Goal: Task Accomplishment & Management: Manage account settings

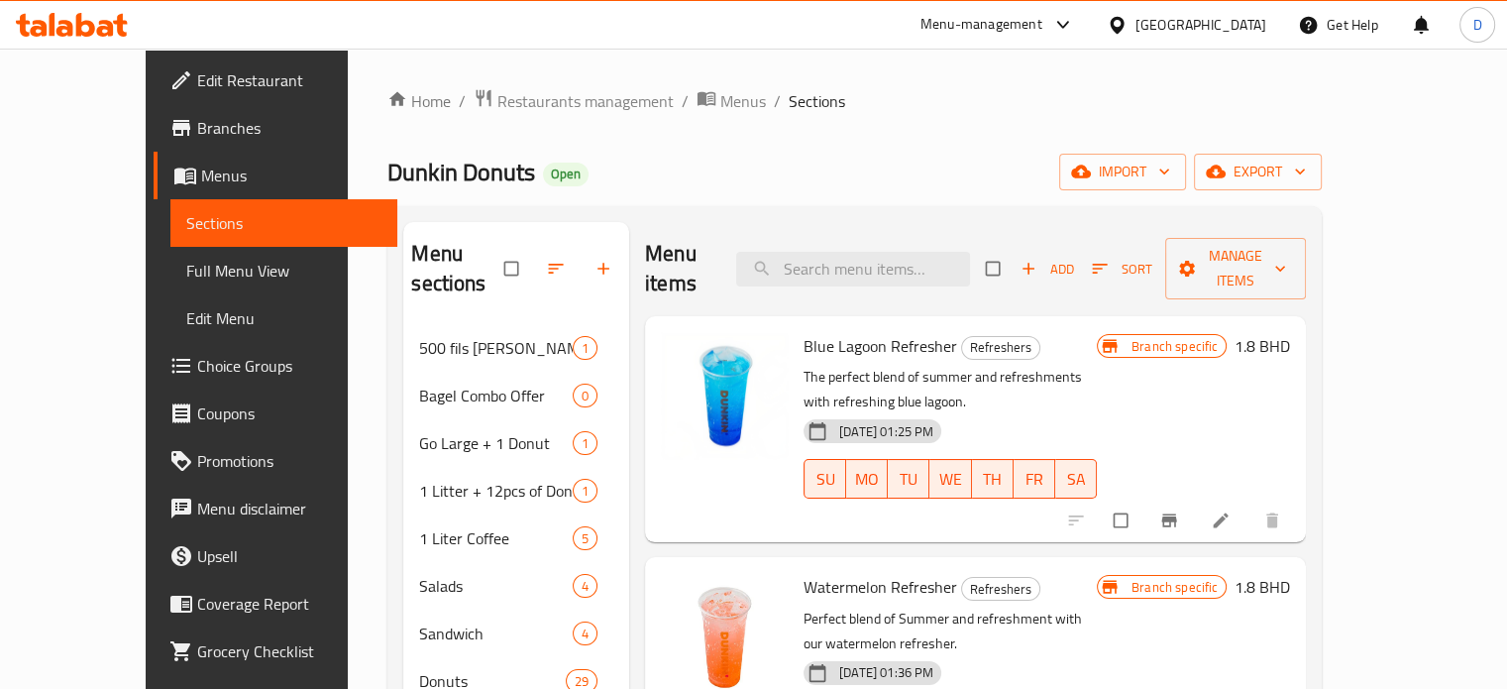
click at [1043, 15] on div "Menu-management" at bounding box center [982, 25] width 122 height 24
click at [1043, 23] on div "Menu-management" at bounding box center [982, 25] width 122 height 24
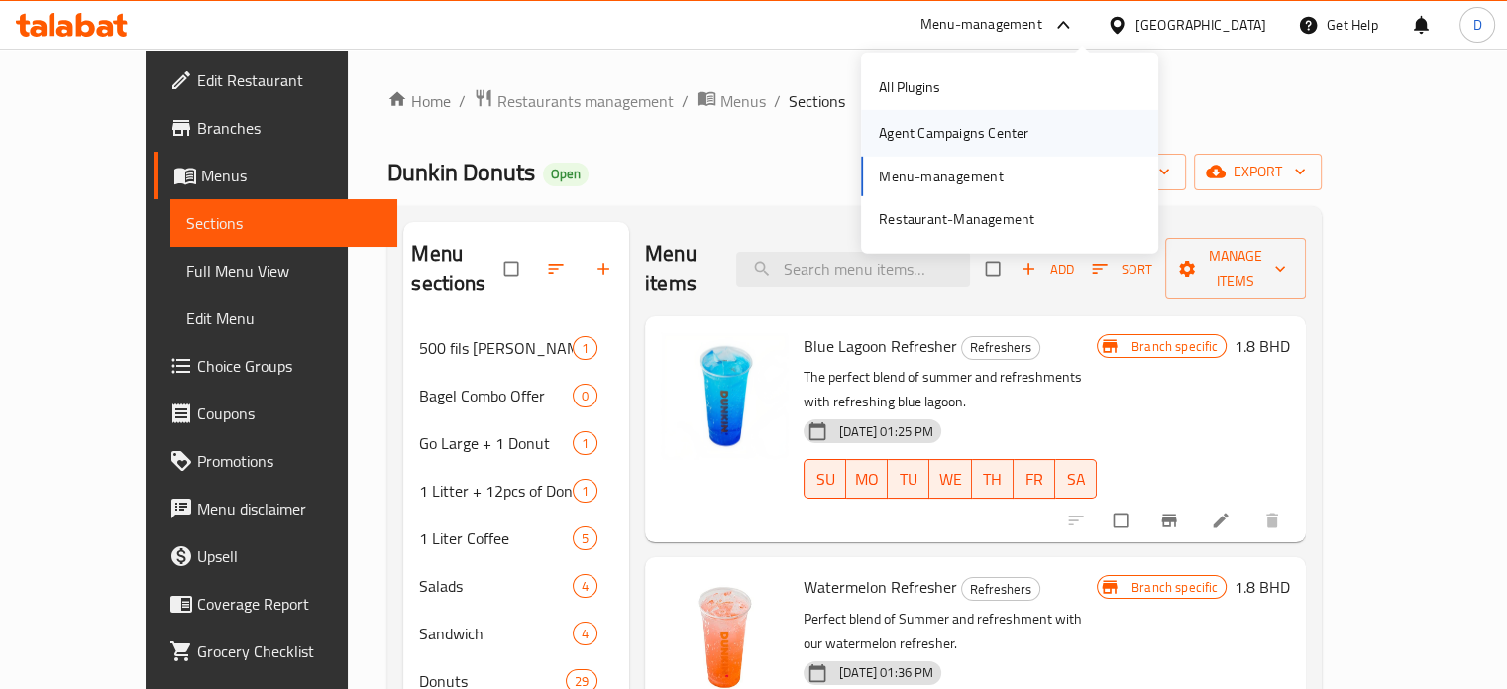
click at [991, 136] on div "Agent Campaigns Center" at bounding box center [954, 133] width 150 height 22
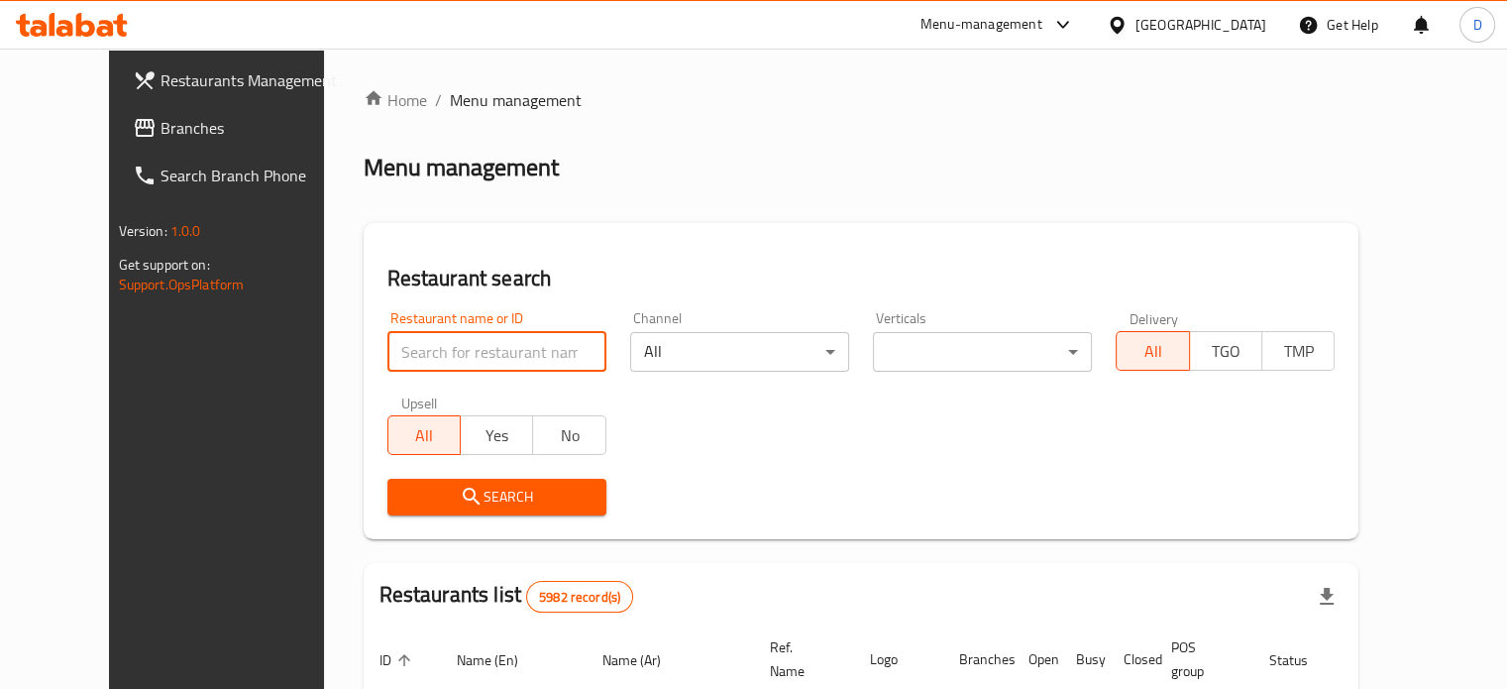
click at [387, 365] on input "search" at bounding box center [496, 352] width 219 height 40
type input "Dunkin"
click button "Search" at bounding box center [496, 497] width 219 height 37
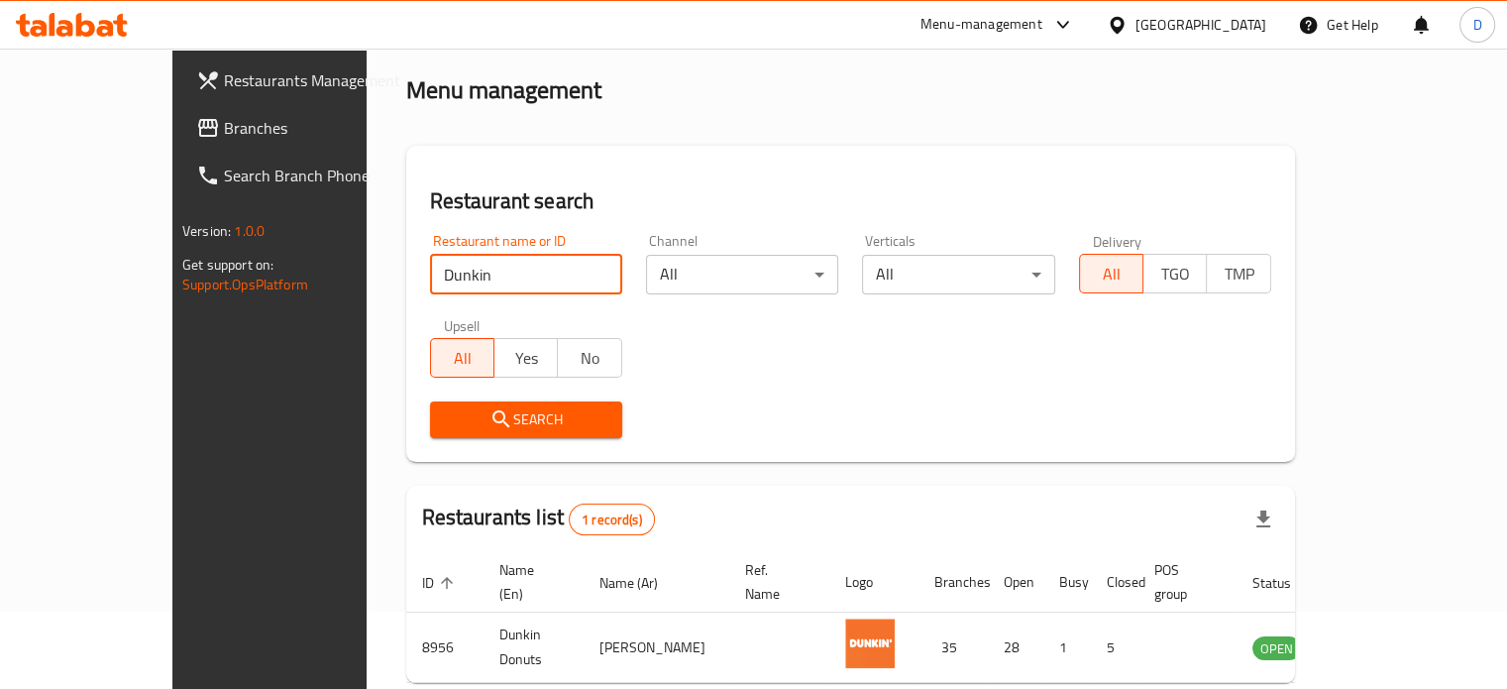
scroll to position [155, 0]
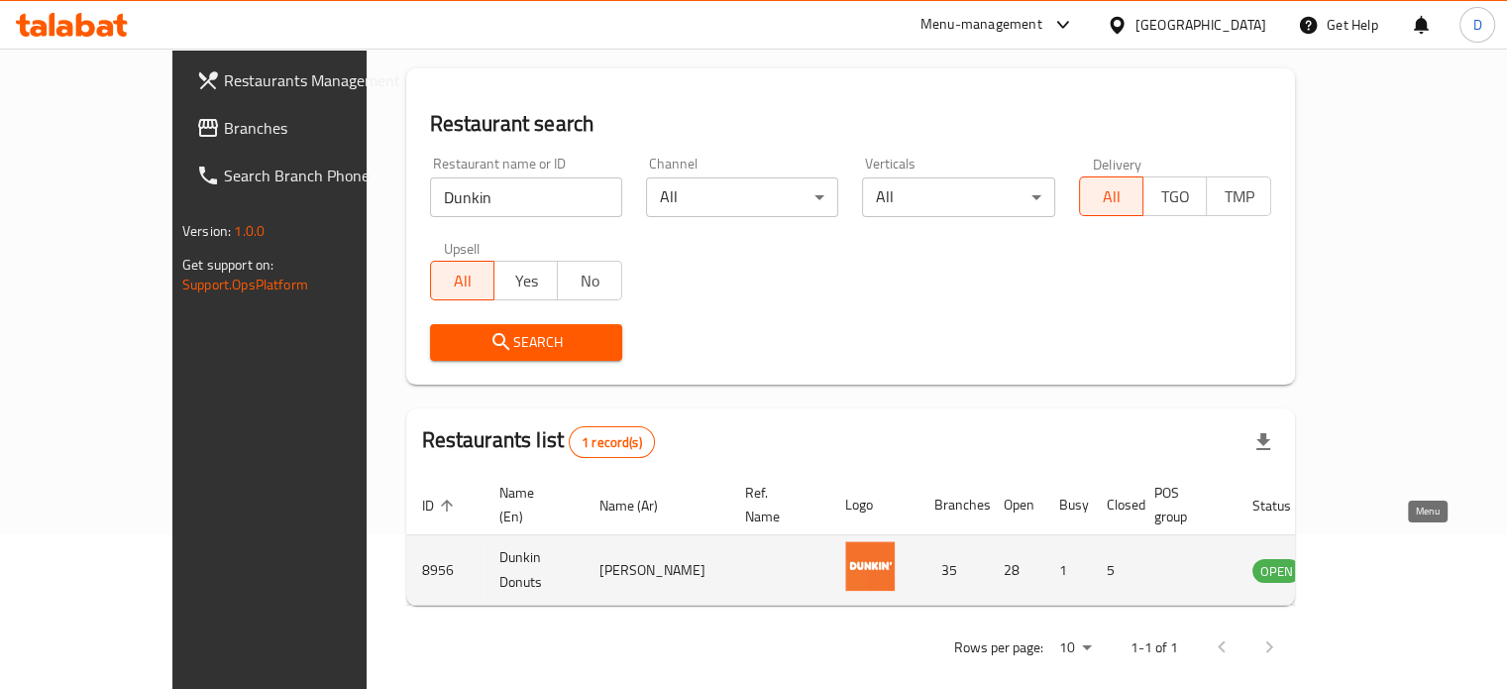
click at [1380, 558] on icon "enhanced table" at bounding box center [1369, 570] width 24 height 24
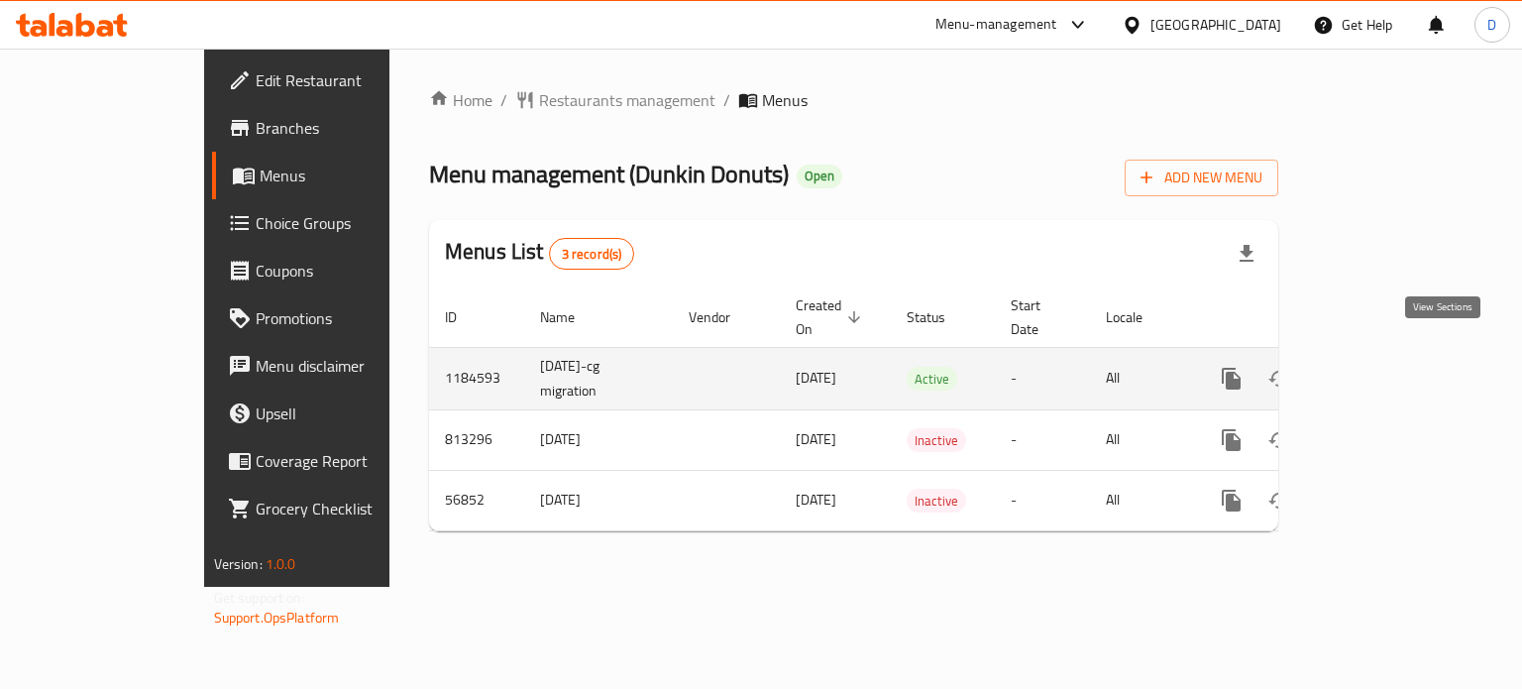
click at [1386, 367] on icon "enhanced table" at bounding box center [1375, 379] width 24 height 24
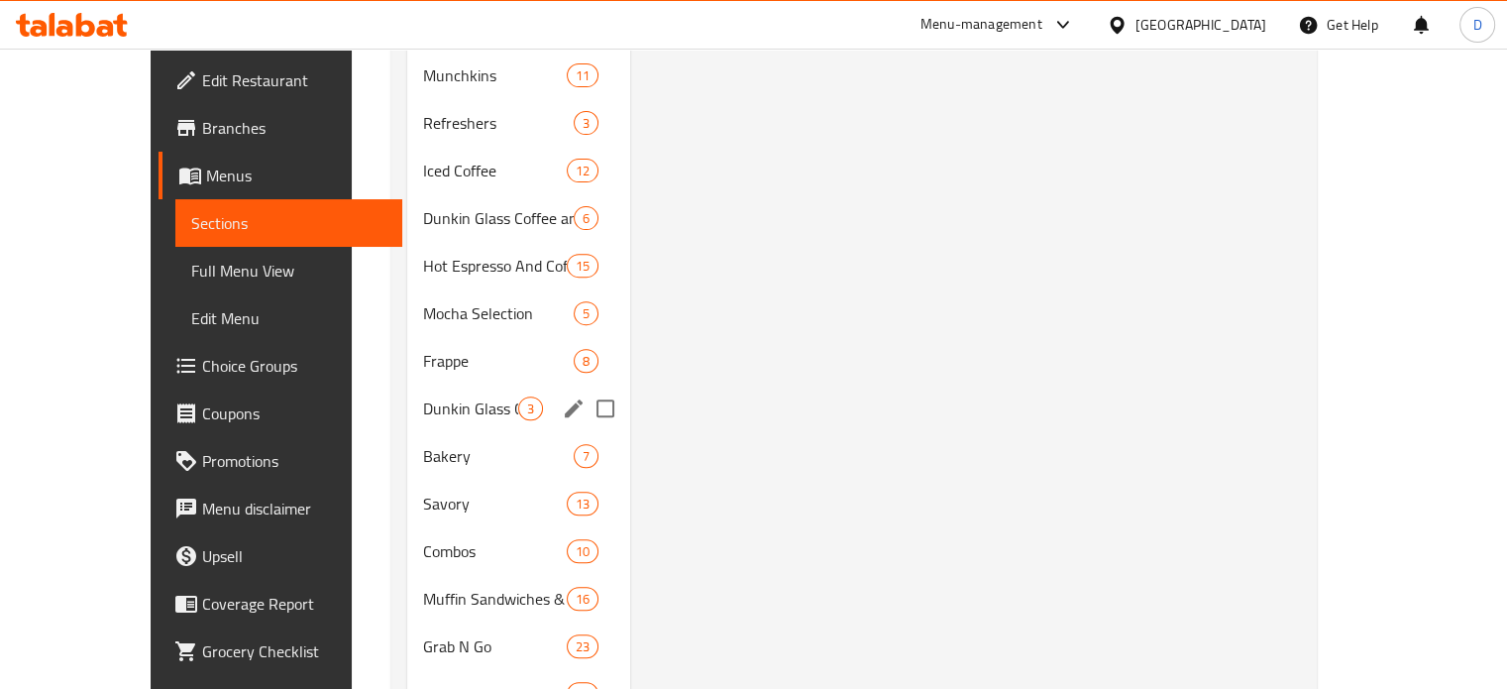
scroll to position [793, 0]
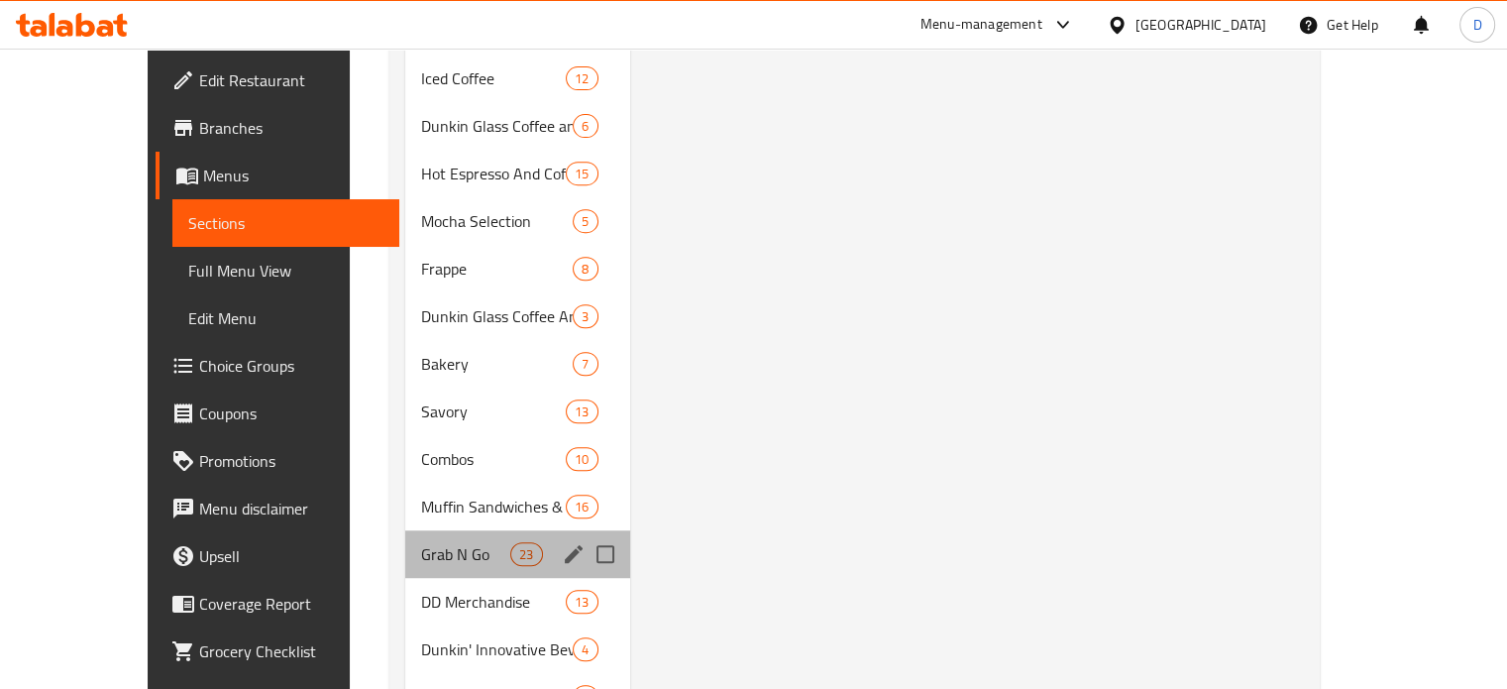
click at [420, 530] on div "Grab N Go 23" at bounding box center [517, 554] width 225 height 48
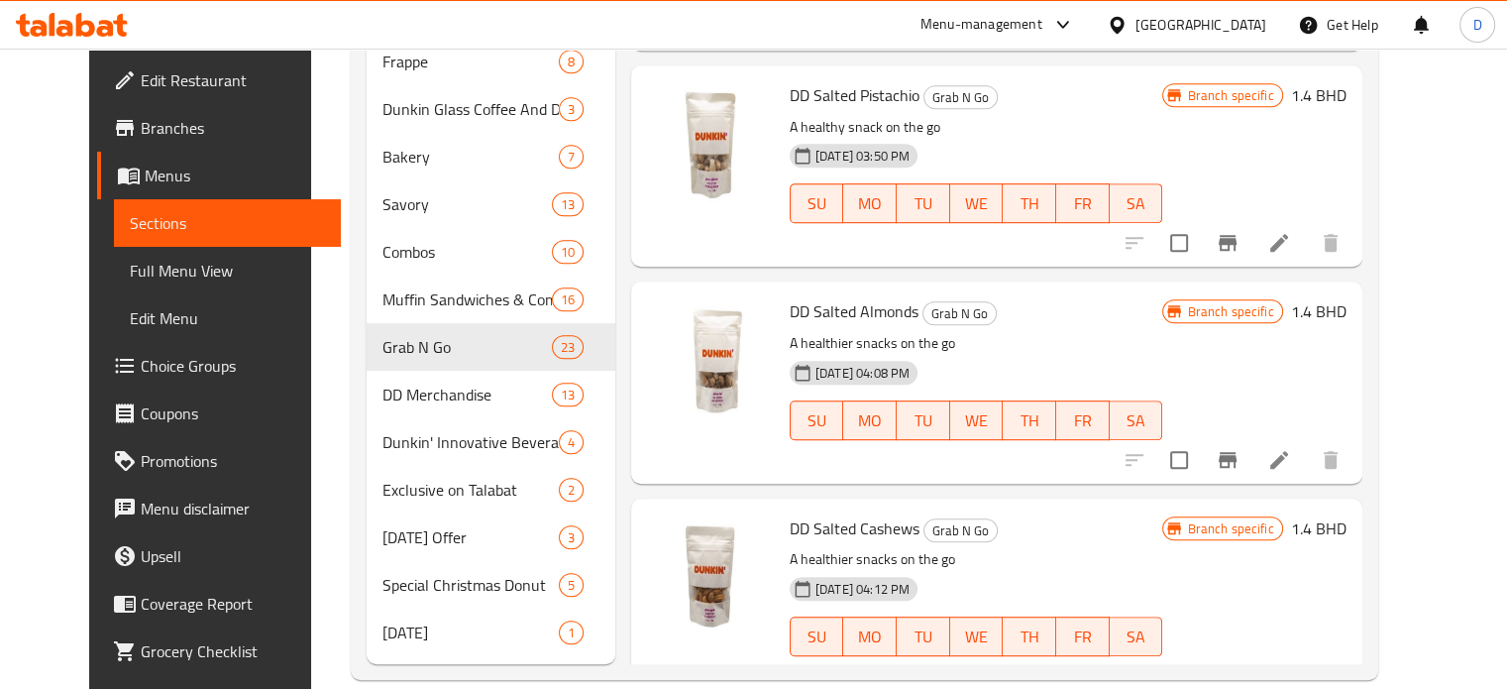
scroll to position [1883, 0]
